Goal: Information Seeking & Learning: Find specific fact

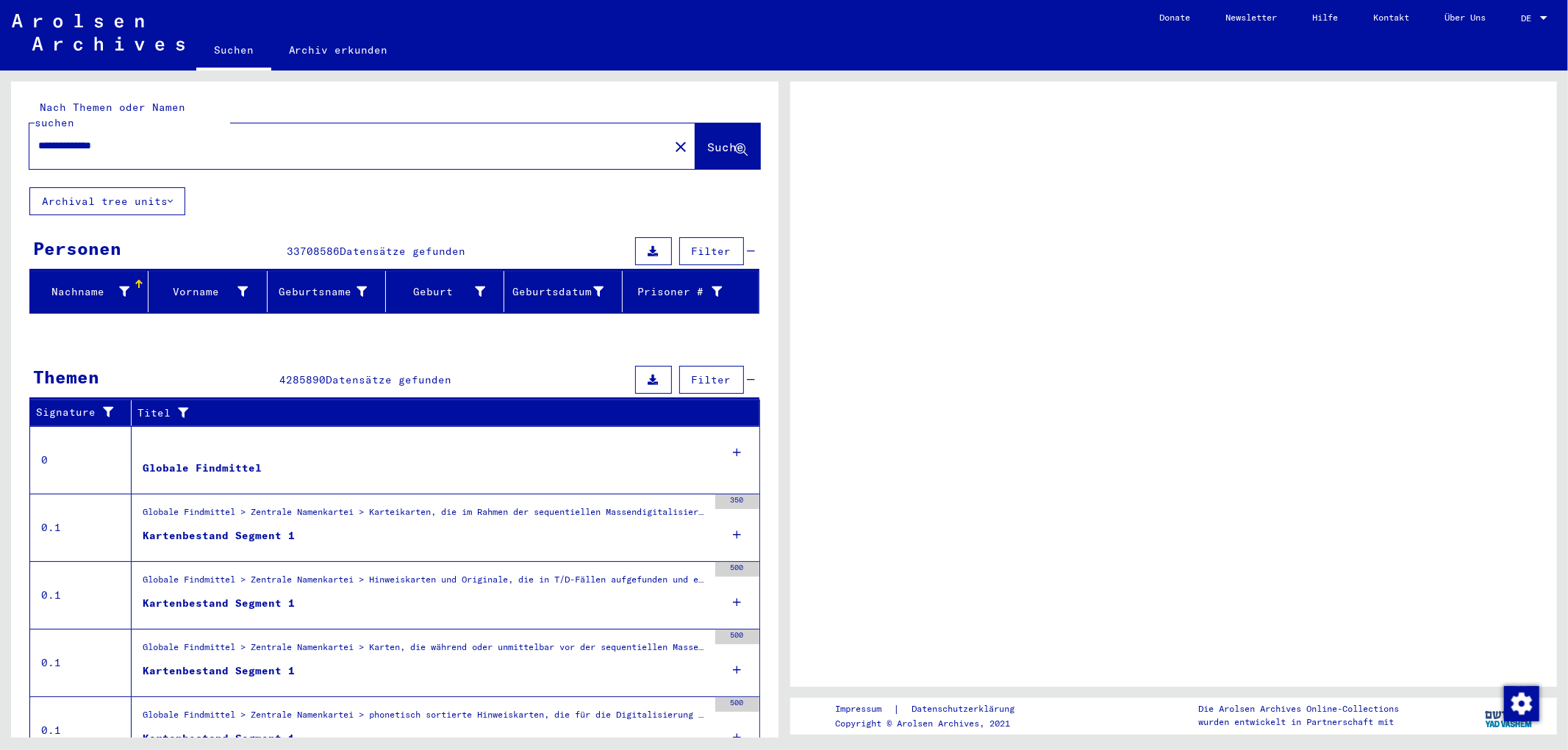
click at [229, 129] on div "**********" at bounding box center [344, 146] width 630 height 33
click at [724, 140] on span "Suche" at bounding box center [726, 147] width 37 height 14
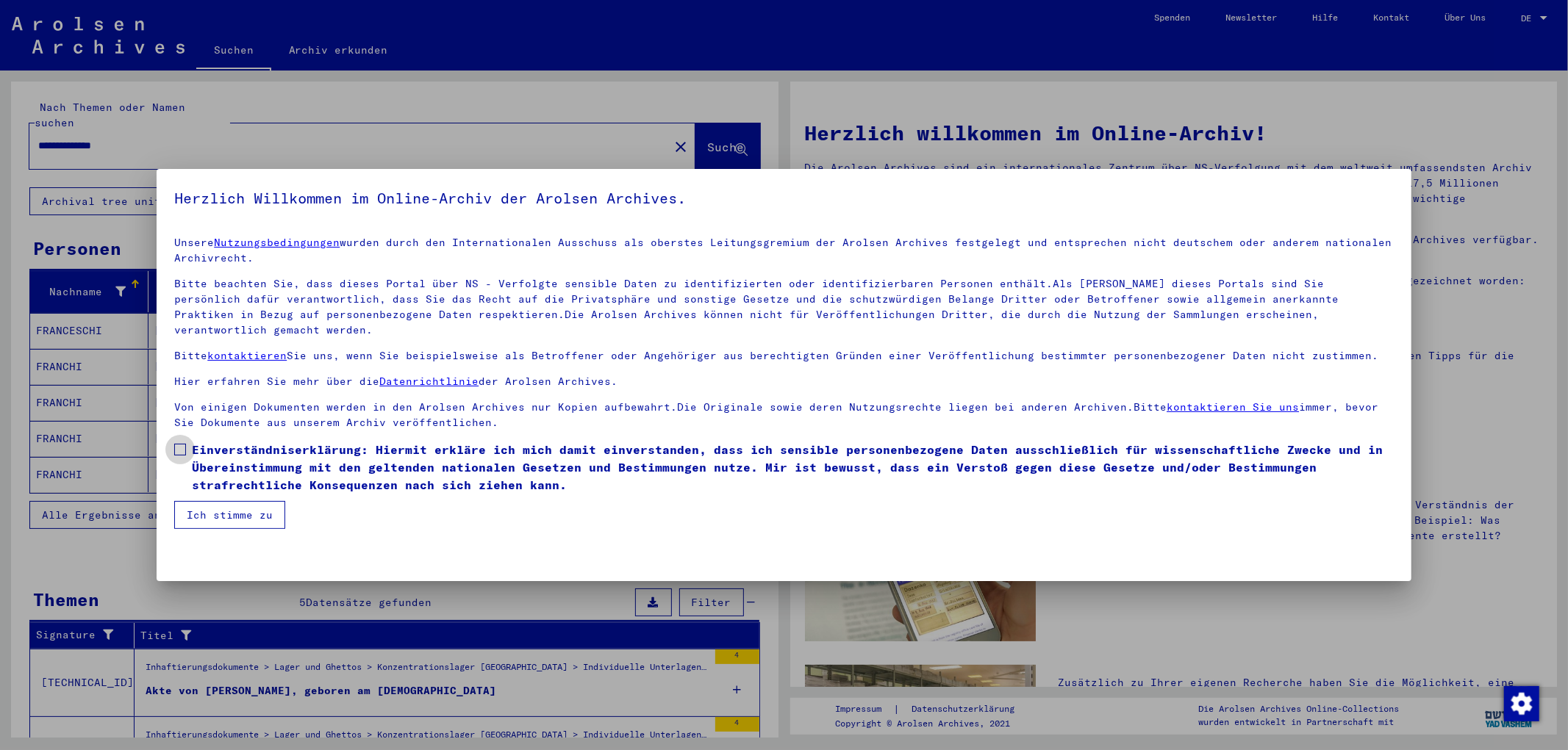
click at [183, 444] on span at bounding box center [180, 450] width 12 height 12
click at [189, 501] on button "Ich stimme zu" at bounding box center [229, 514] width 111 height 28
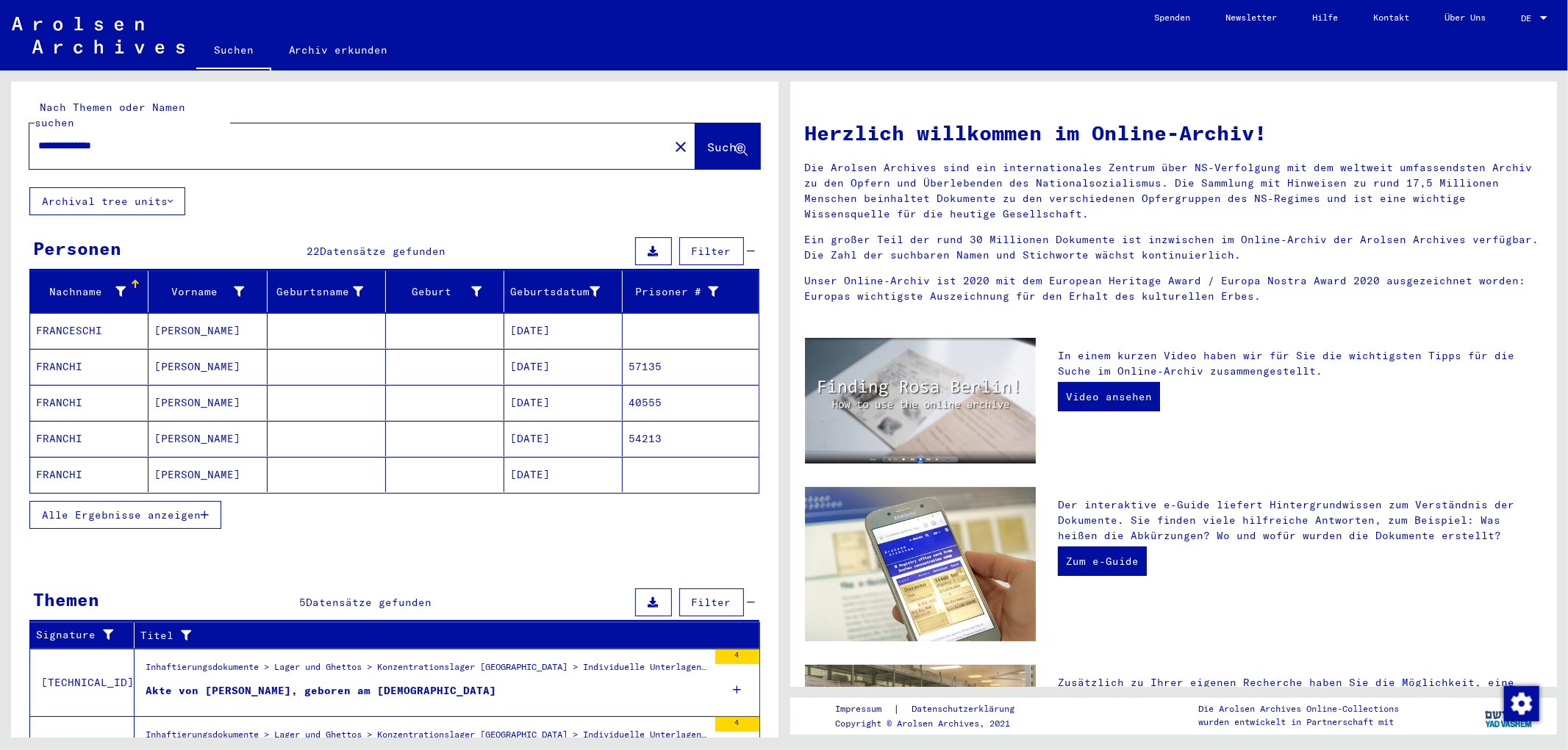
click at [311, 355] on mat-cell at bounding box center [326, 367] width 119 height 36
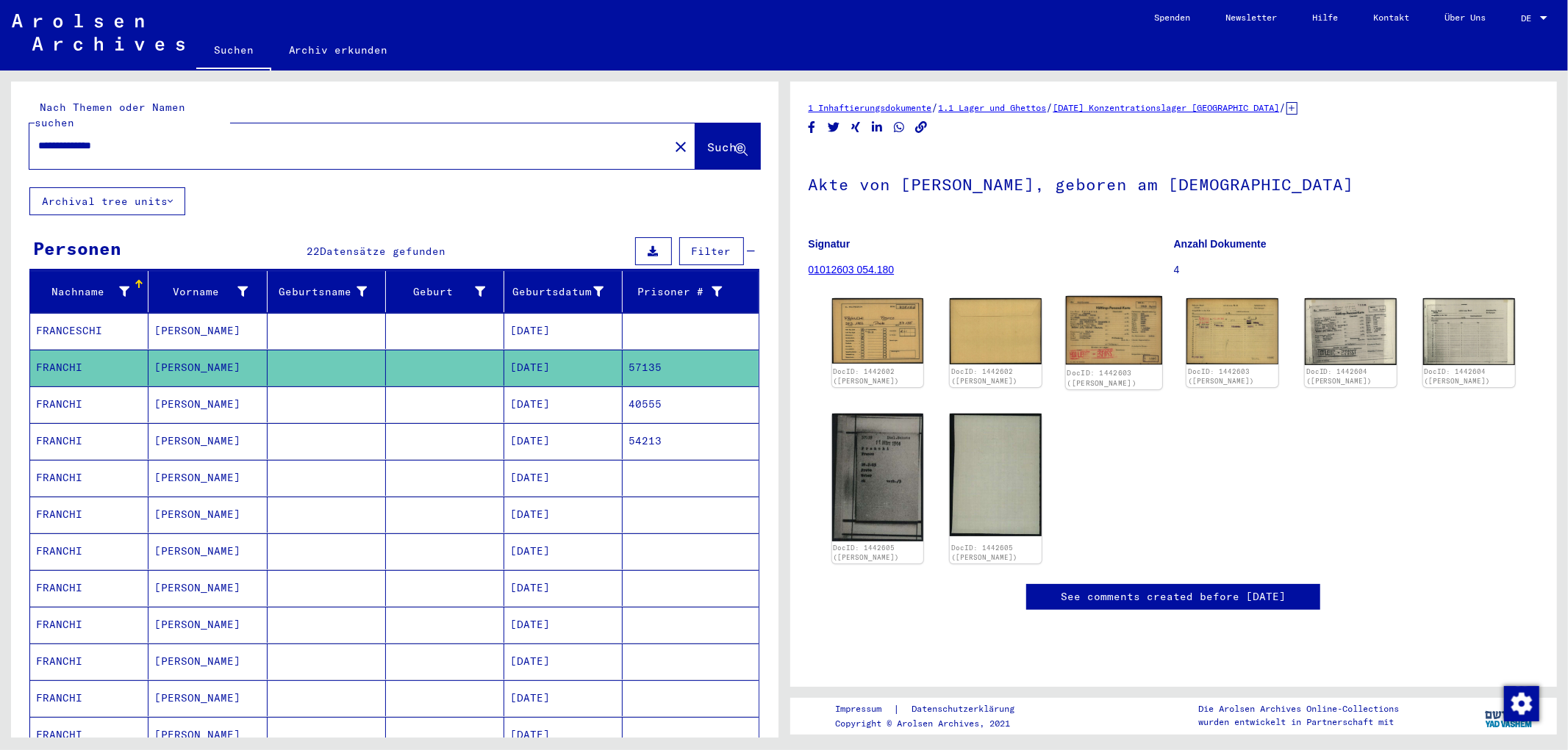
click at [1076, 346] on img at bounding box center [1114, 331] width 97 height 69
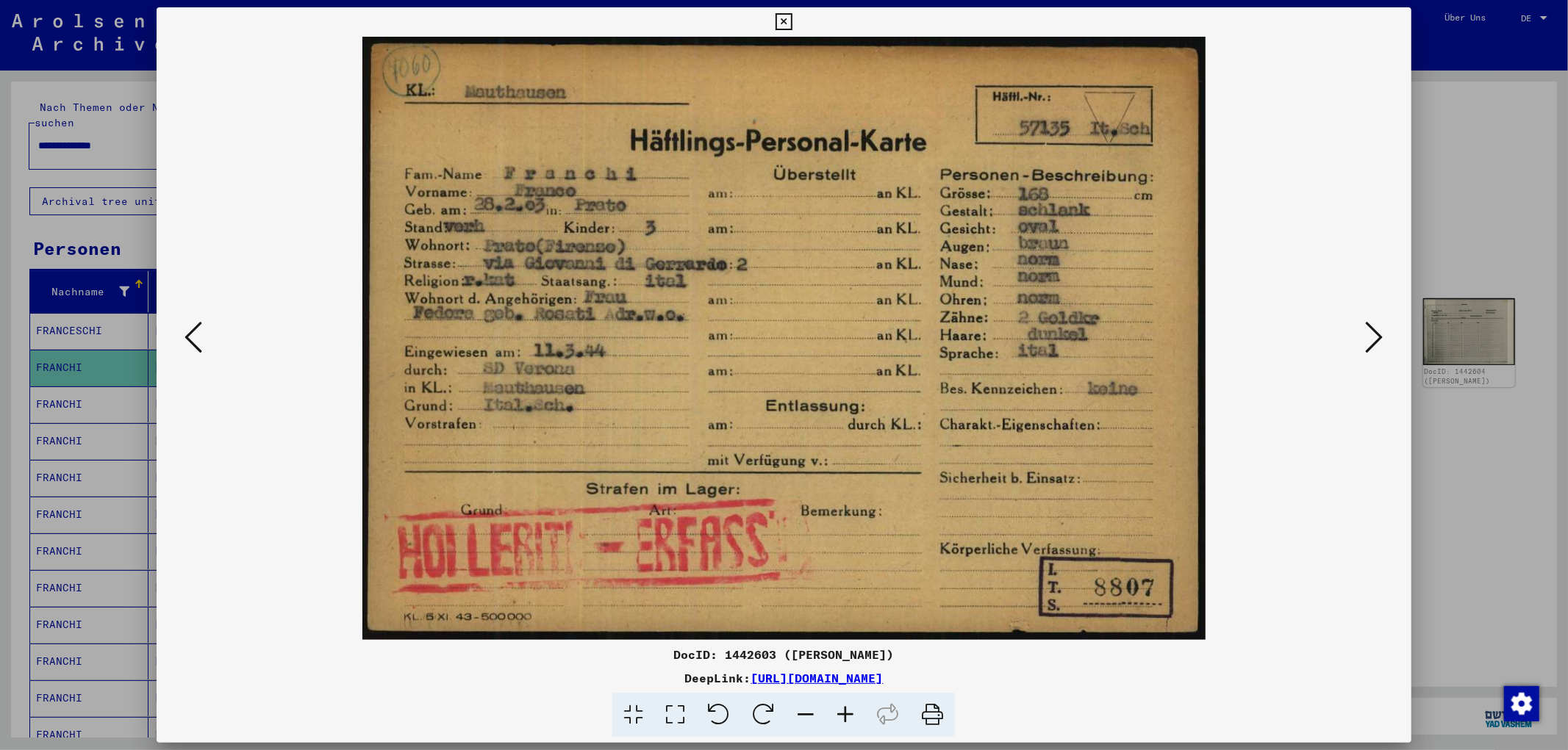
click at [938, 715] on icon at bounding box center [932, 715] width 44 height 44
click at [1373, 346] on icon at bounding box center [1374, 337] width 17 height 36
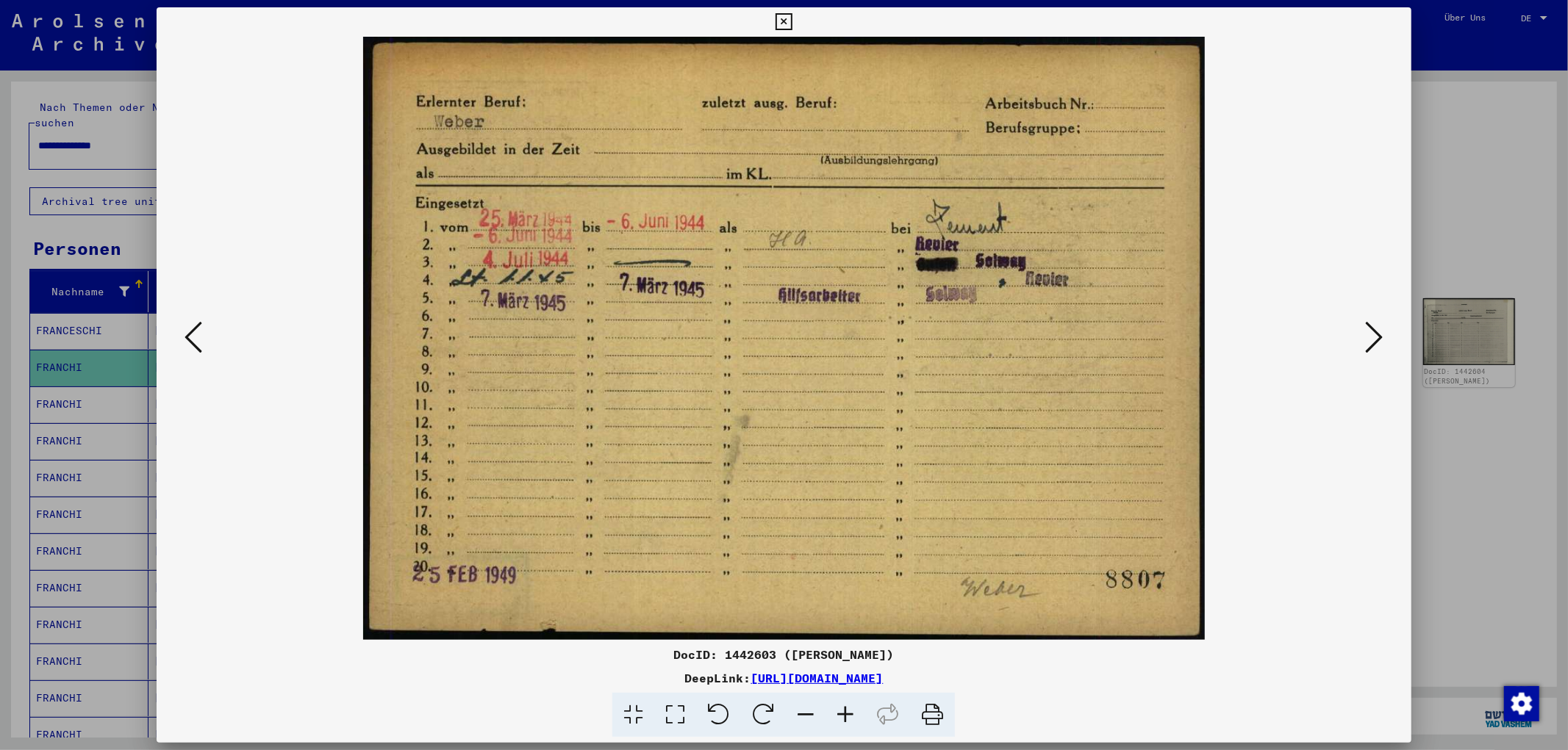
click at [937, 718] on icon at bounding box center [932, 715] width 44 height 44
click at [213, 323] on img at bounding box center [783, 338] width 1154 height 603
click at [211, 335] on img at bounding box center [783, 338] width 1154 height 603
click at [195, 340] on icon at bounding box center [193, 337] width 17 height 36
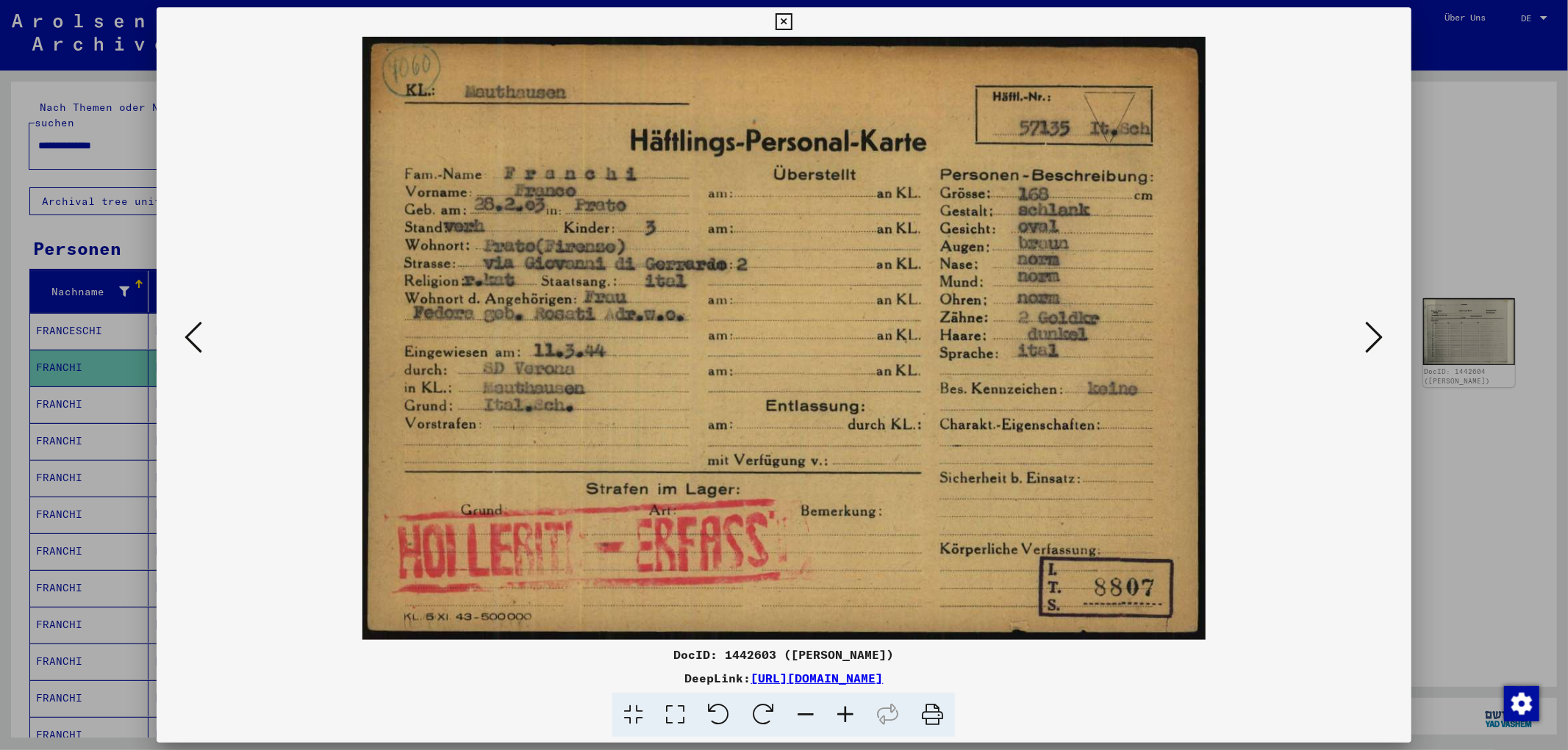
click at [928, 717] on icon at bounding box center [932, 715] width 44 height 44
click at [1380, 328] on icon at bounding box center [1374, 337] width 17 height 36
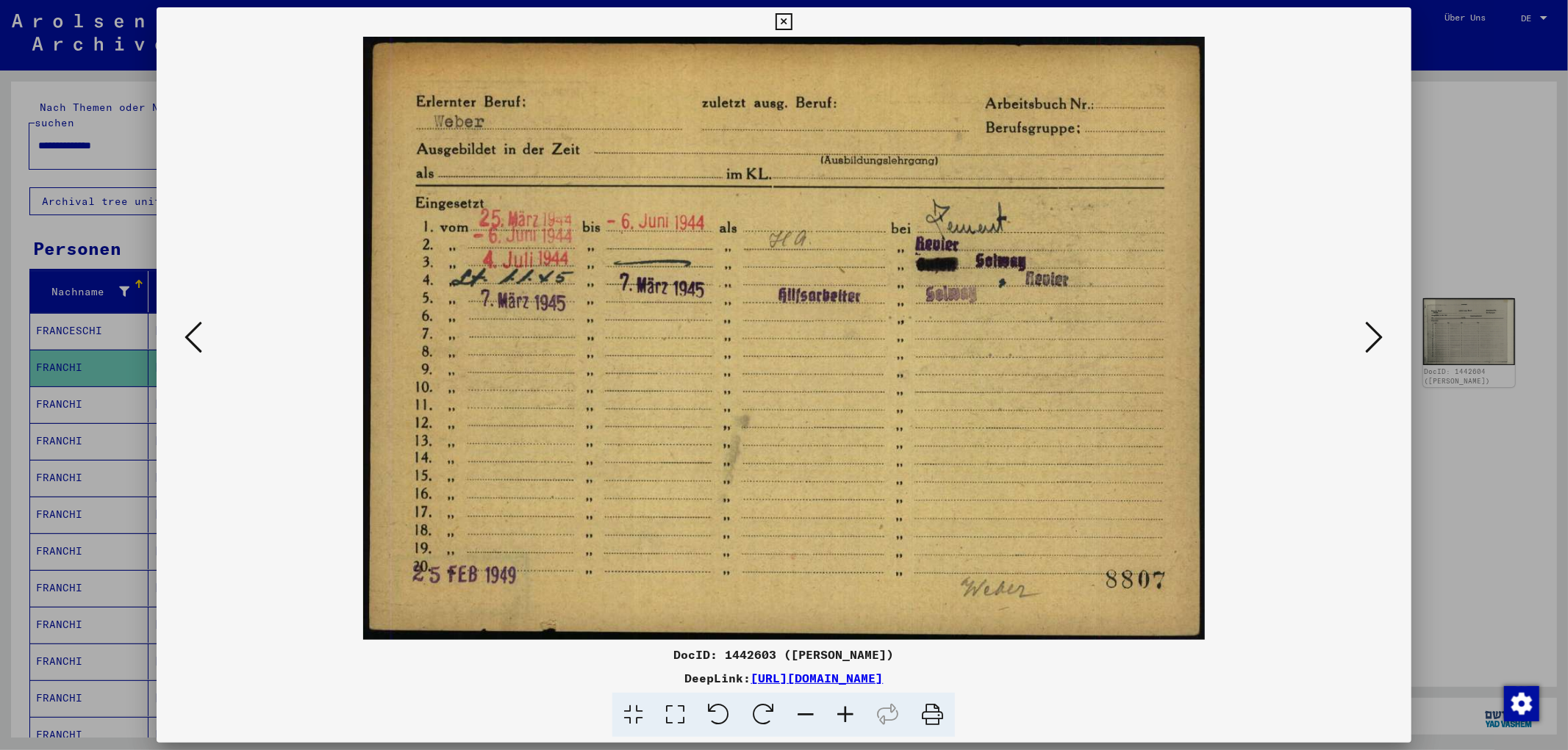
click at [1380, 326] on icon at bounding box center [1374, 337] width 17 height 36
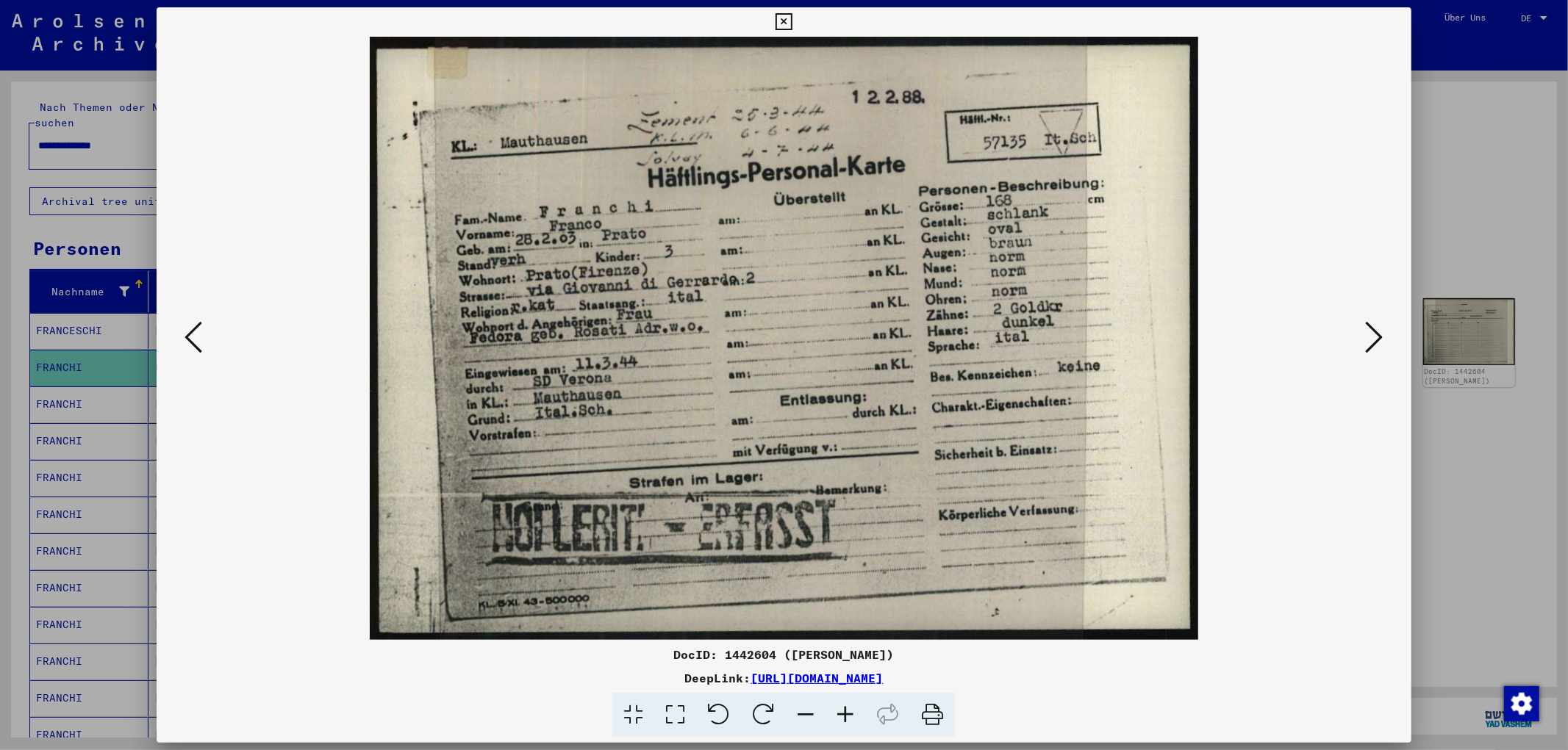
click at [1380, 326] on icon at bounding box center [1374, 337] width 17 height 36
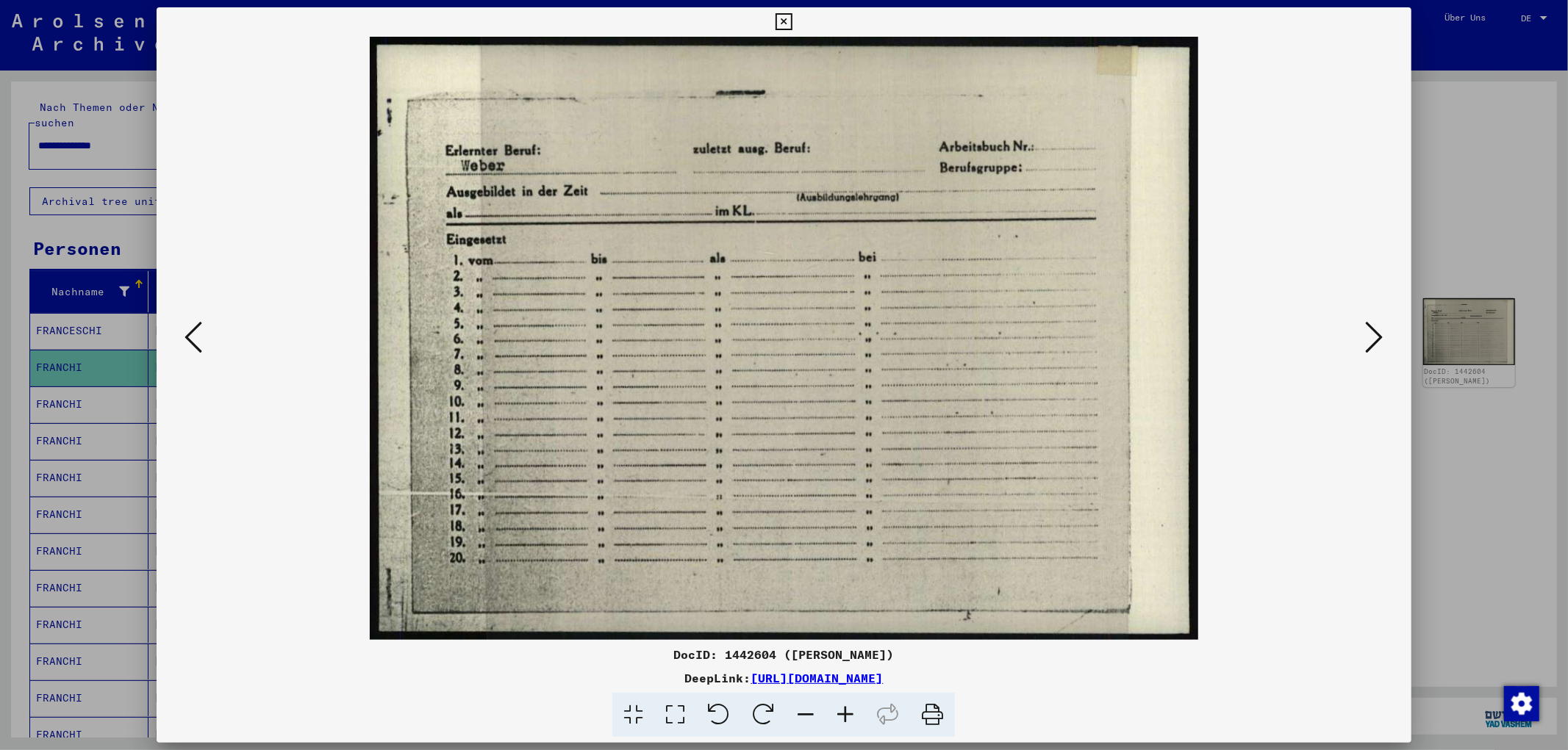
click at [1380, 326] on icon at bounding box center [1374, 337] width 17 height 36
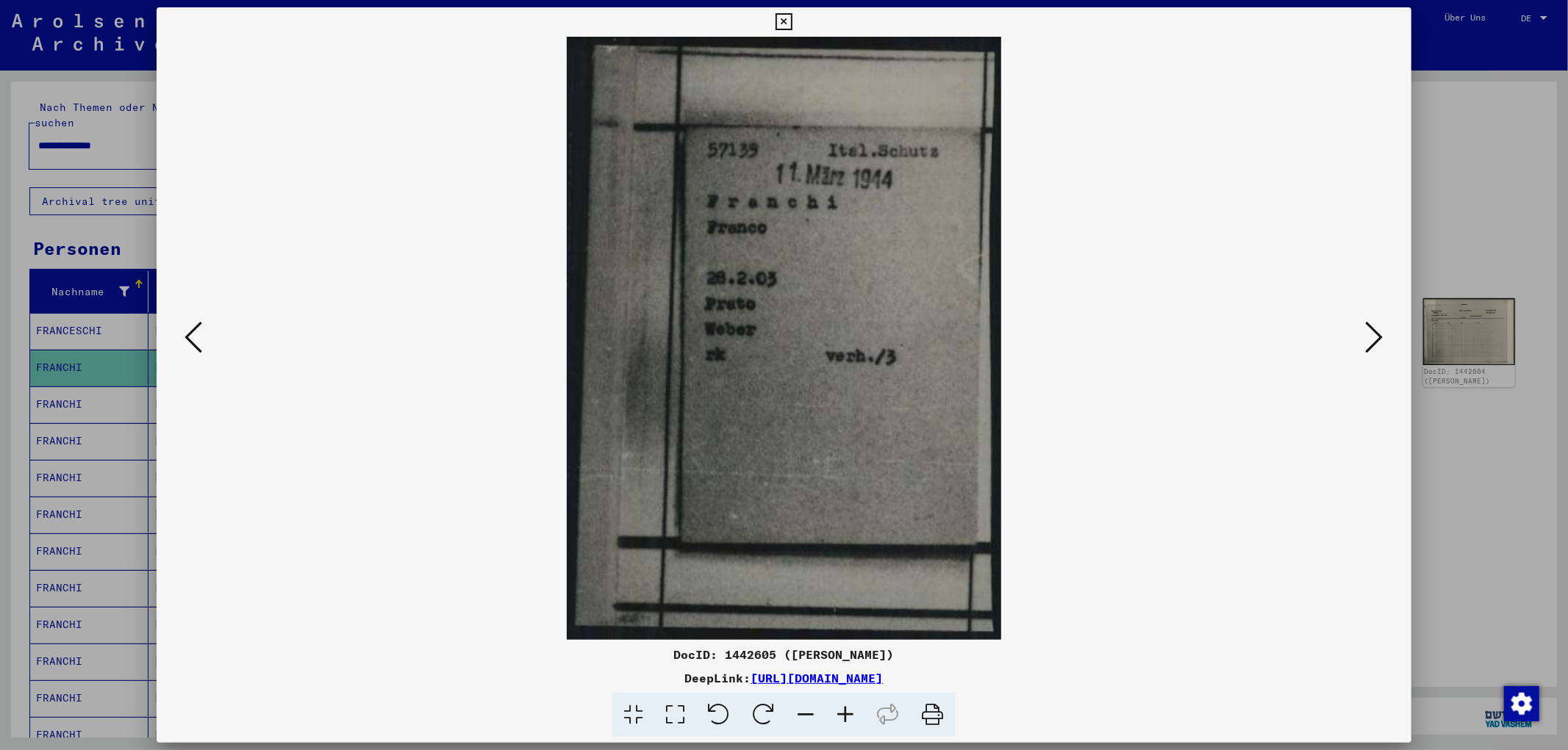
click at [1380, 326] on icon at bounding box center [1374, 337] width 17 height 36
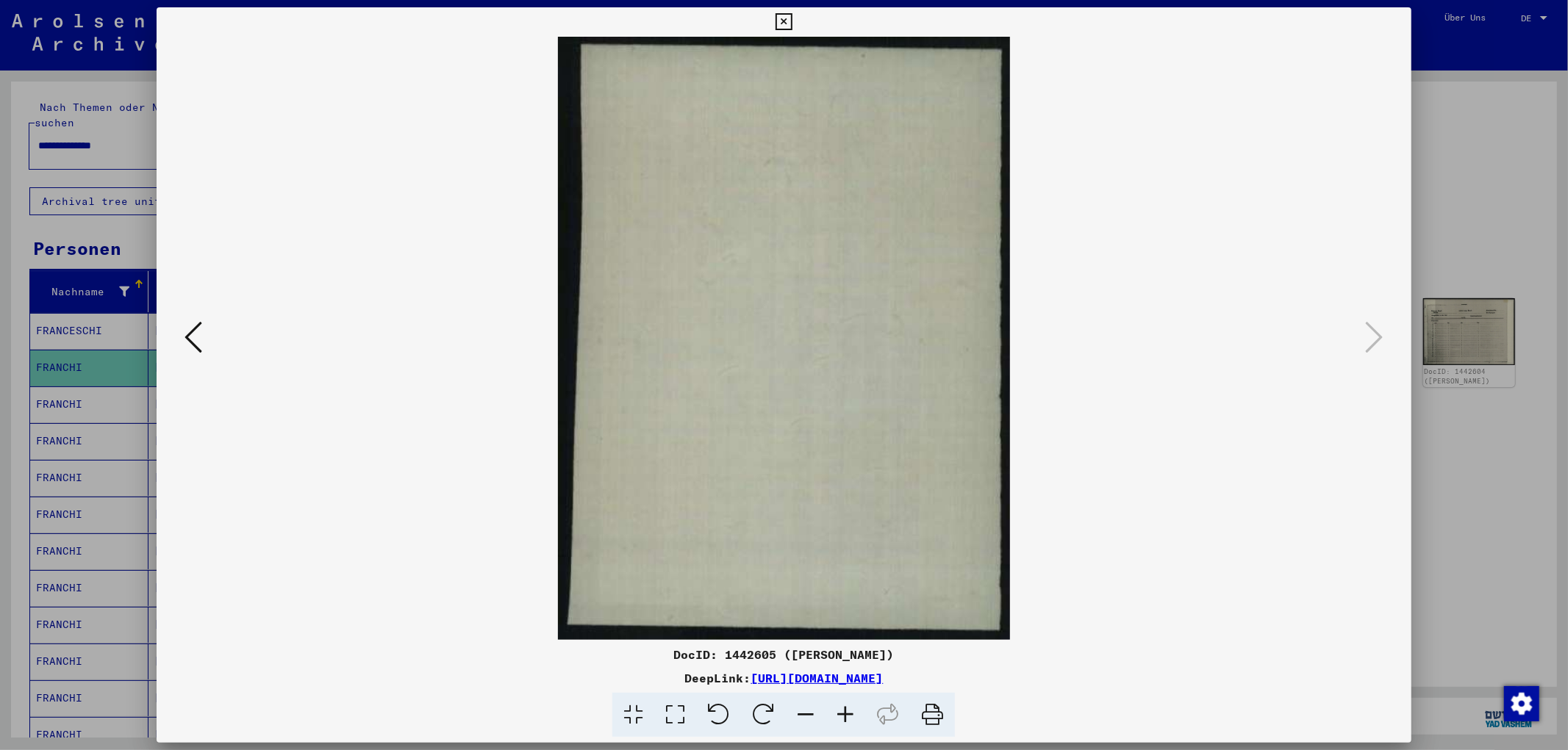
click at [1492, 129] on div at bounding box center [784, 375] width 1568 height 750
